Goal: Task Accomplishment & Management: Complete application form

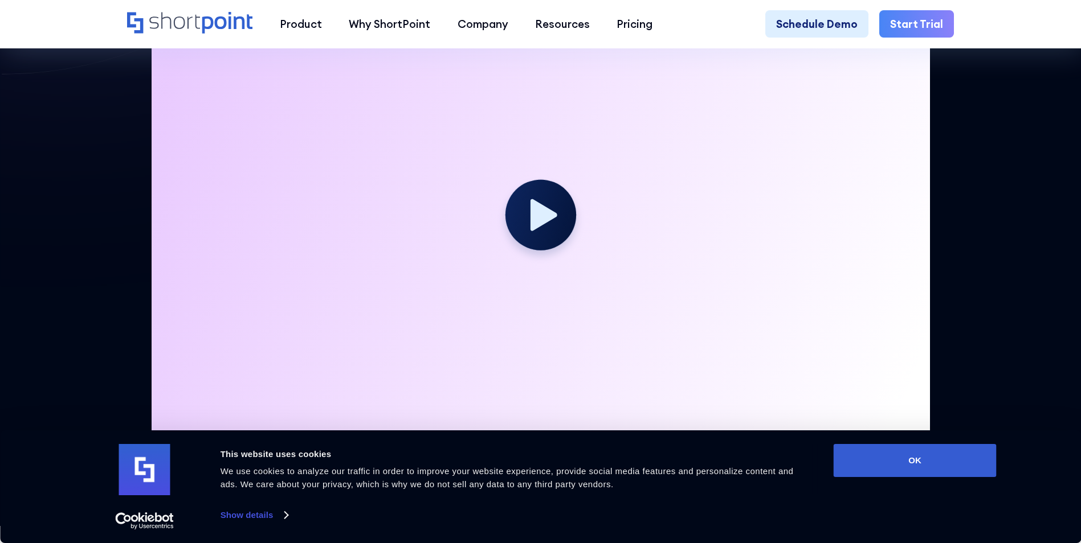
scroll to position [427, 0]
click at [543, 215] on icon at bounding box center [543, 204] width 29 height 35
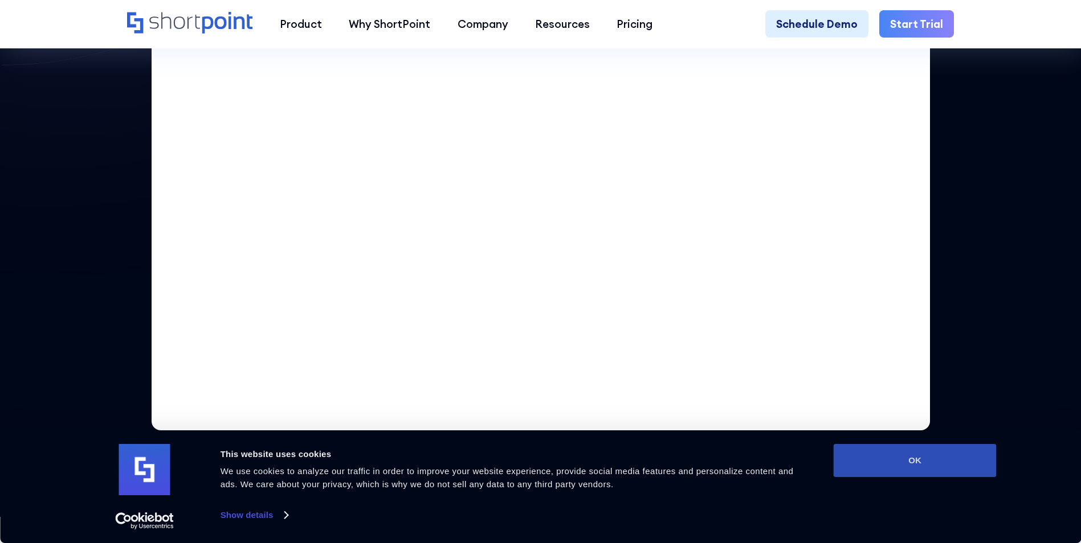
click at [971, 464] on button "OK" at bounding box center [914, 460] width 163 height 33
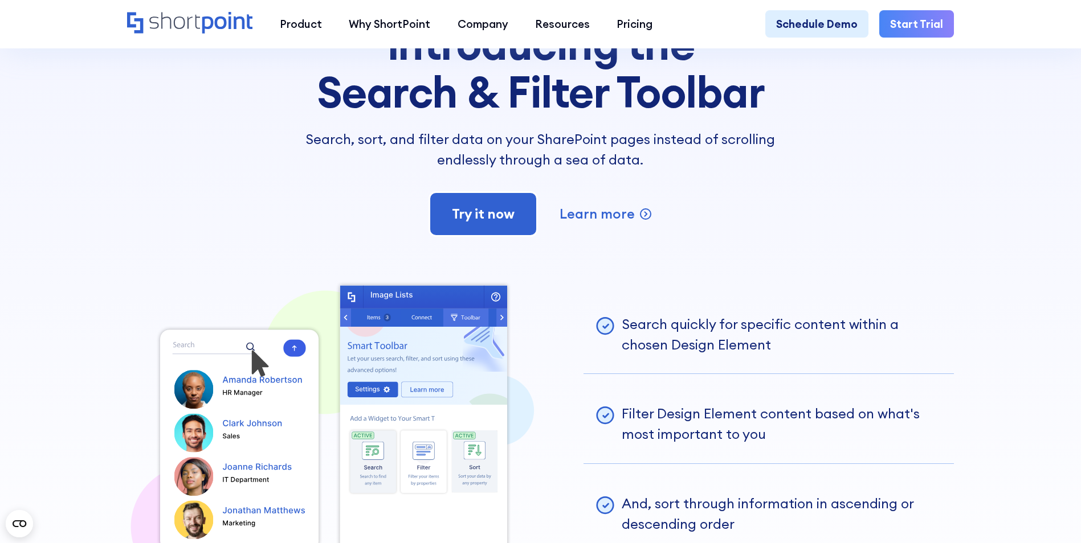
scroll to position [2834, 0]
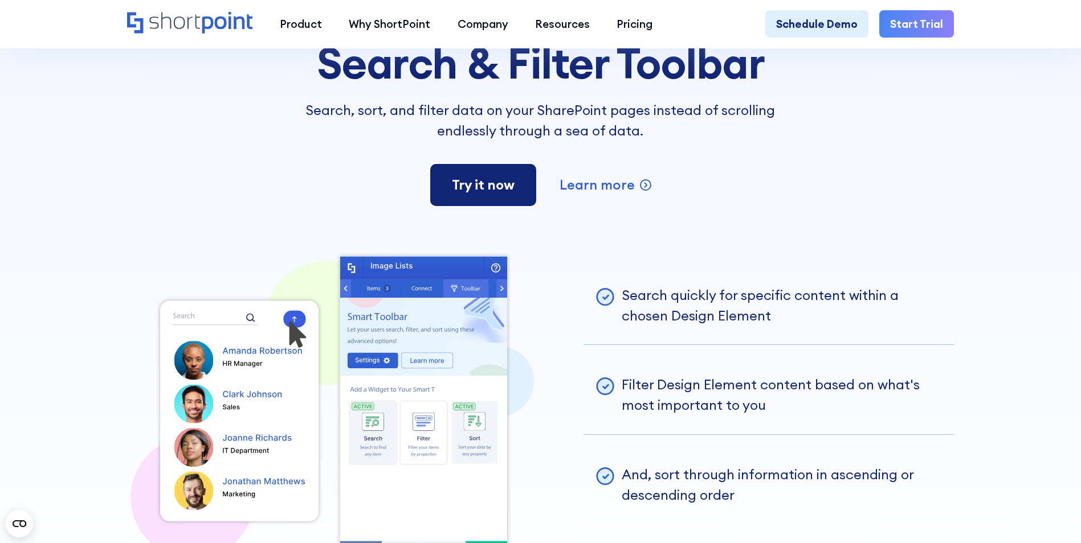
click at [481, 208] on link "Try it now" at bounding box center [482, 185] width 109 height 46
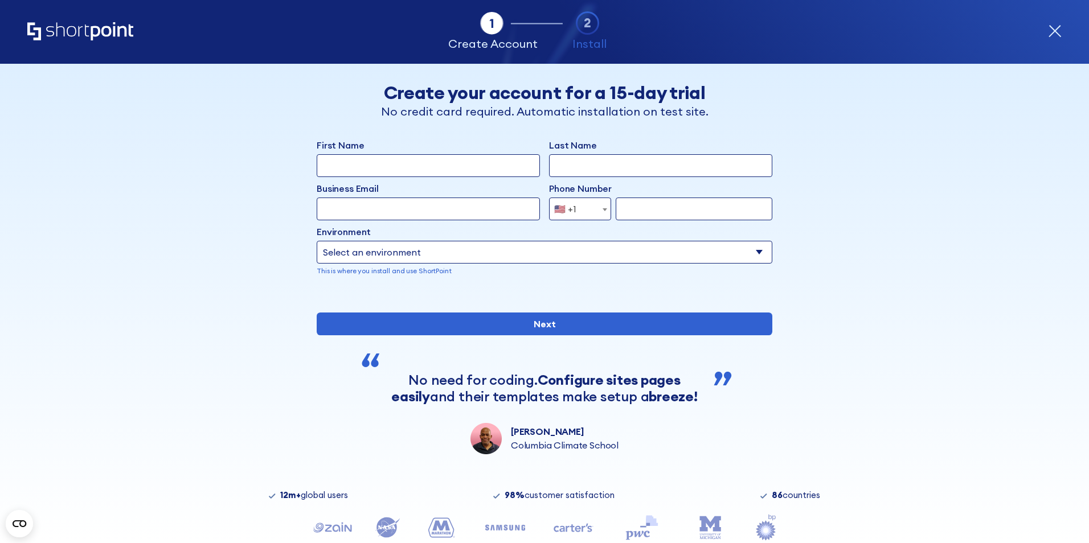
click at [690, 257] on select "Select an environment Microsoft 365 SharePoint Online SharePoint Subscription E…" at bounding box center [545, 252] width 456 height 23
click at [864, 248] on div "Back Back Create your account for a 15-day trial No credit card required. Autom…" at bounding box center [544, 259] width 697 height 391
